Goal: Task Accomplishment & Management: Use online tool/utility

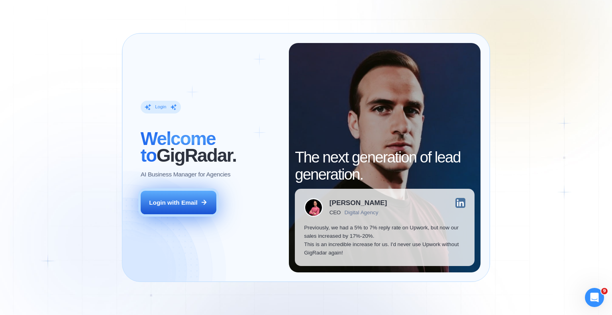
click at [171, 198] on div "Login with Email" at bounding box center [173, 202] width 49 height 8
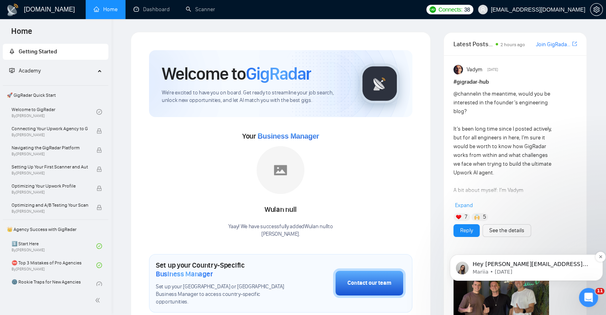
click at [547, 270] on p "Mariia • [DATE]" at bounding box center [533, 272] width 120 height 7
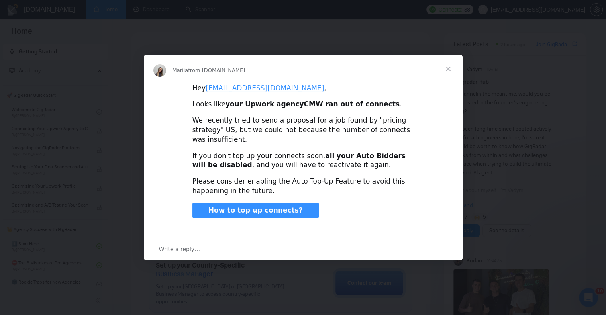
click at [447, 73] on span "Close" at bounding box center [448, 69] width 29 height 29
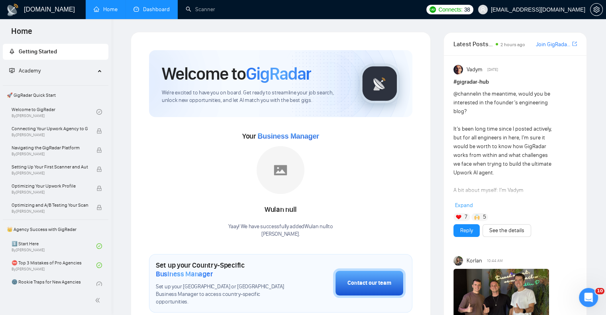
click at [155, 9] on link "Dashboard" at bounding box center [152, 9] width 36 height 7
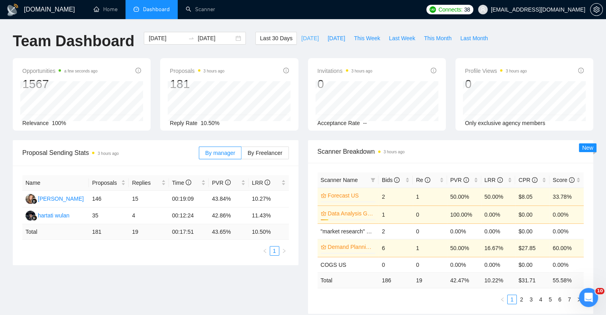
click at [301, 41] on span "[DATE]" at bounding box center [310, 38] width 18 height 9
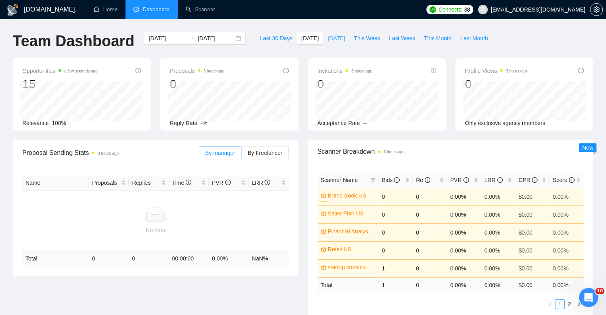
click at [328, 39] on span "[DATE]" at bounding box center [337, 38] width 18 height 9
type input "[DATE]"
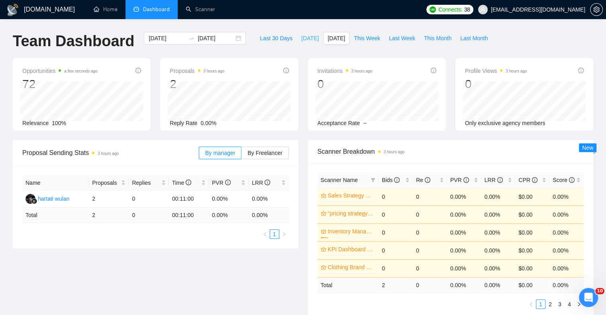
click at [301, 37] on span "[DATE]" at bounding box center [310, 38] width 18 height 9
type input "[DATE]"
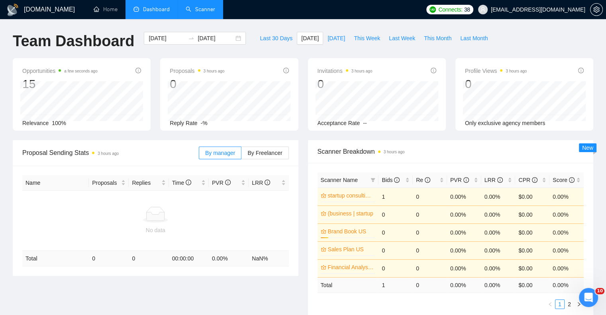
click at [206, 9] on link "Scanner" at bounding box center [200, 9] width 29 height 7
